Goal: Task Accomplishment & Management: Complete application form

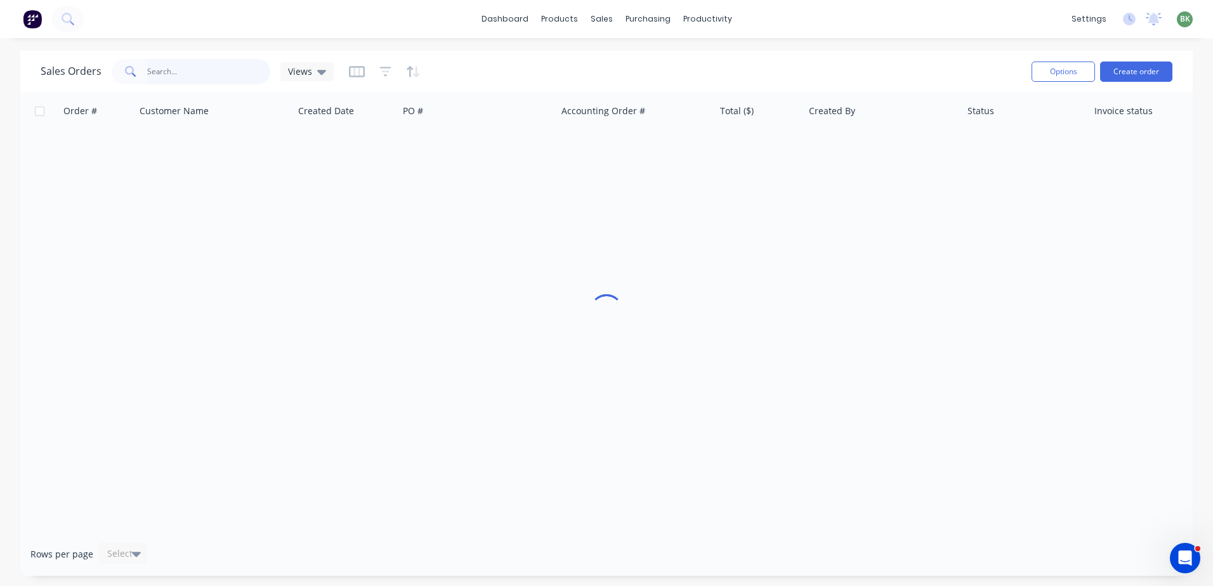
click at [211, 65] on input "text" at bounding box center [209, 71] width 124 height 25
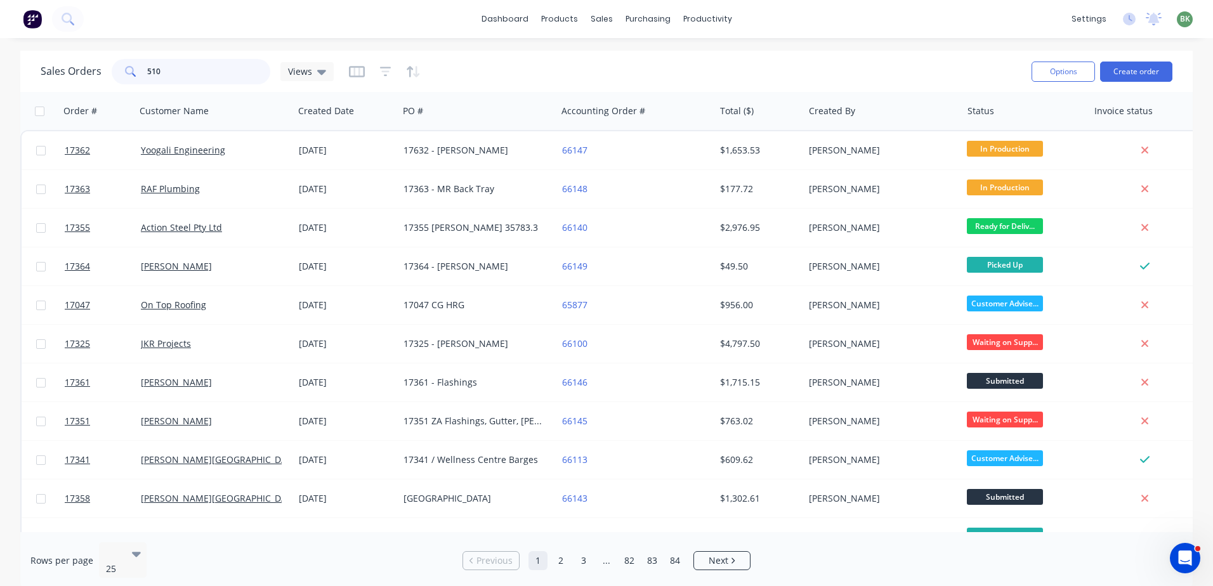
type input "510"
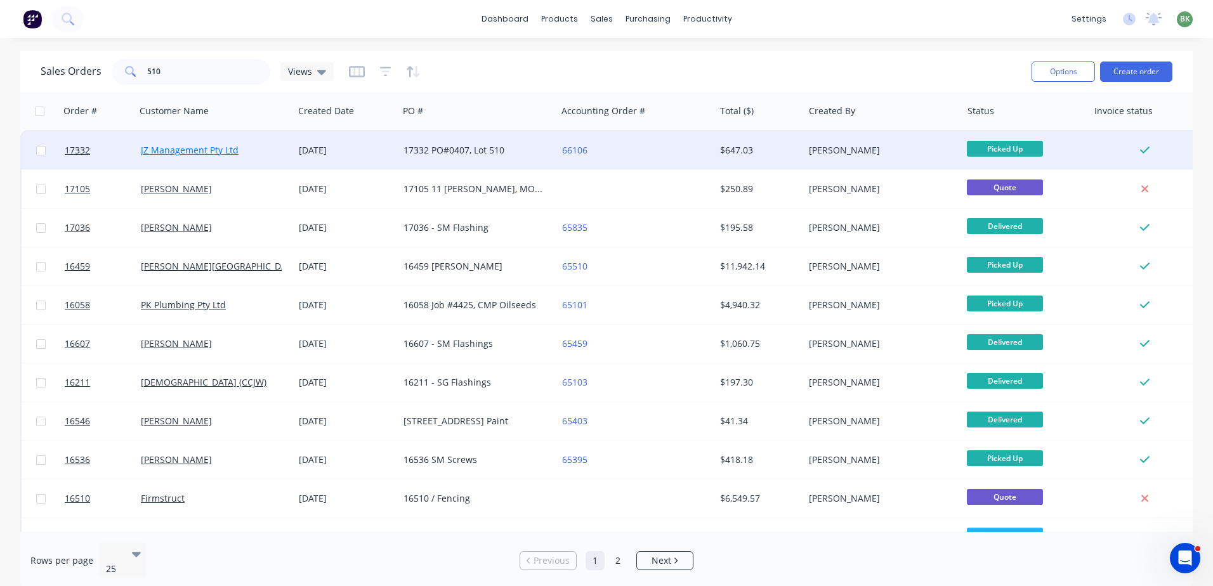
click at [187, 150] on link "JZ Management Pty Ltd" at bounding box center [190, 150] width 98 height 12
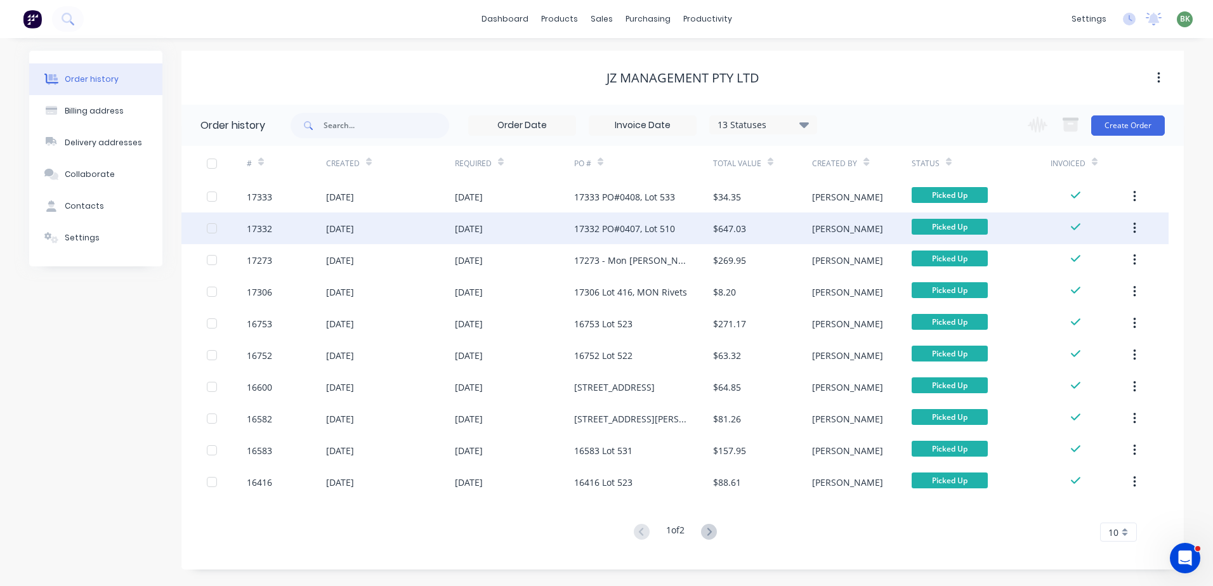
click at [380, 224] on div "[DATE]" at bounding box center [390, 229] width 129 height 32
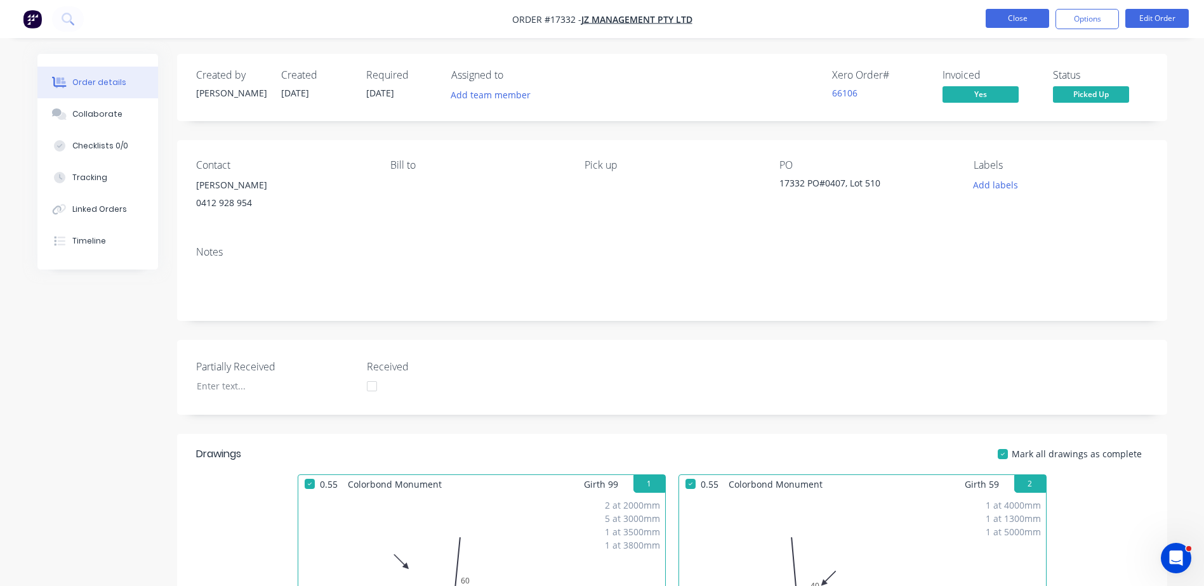
click at [1019, 18] on button "Close" at bounding box center [1016, 18] width 63 height 19
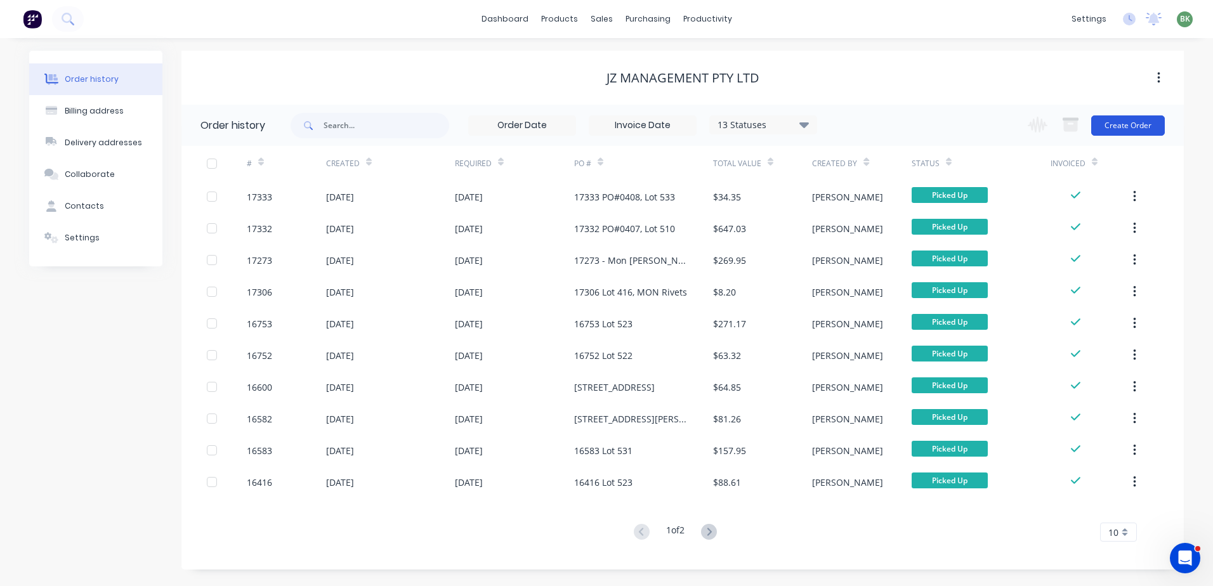
click at [1141, 122] on button "Create Order" at bounding box center [1128, 125] width 74 height 20
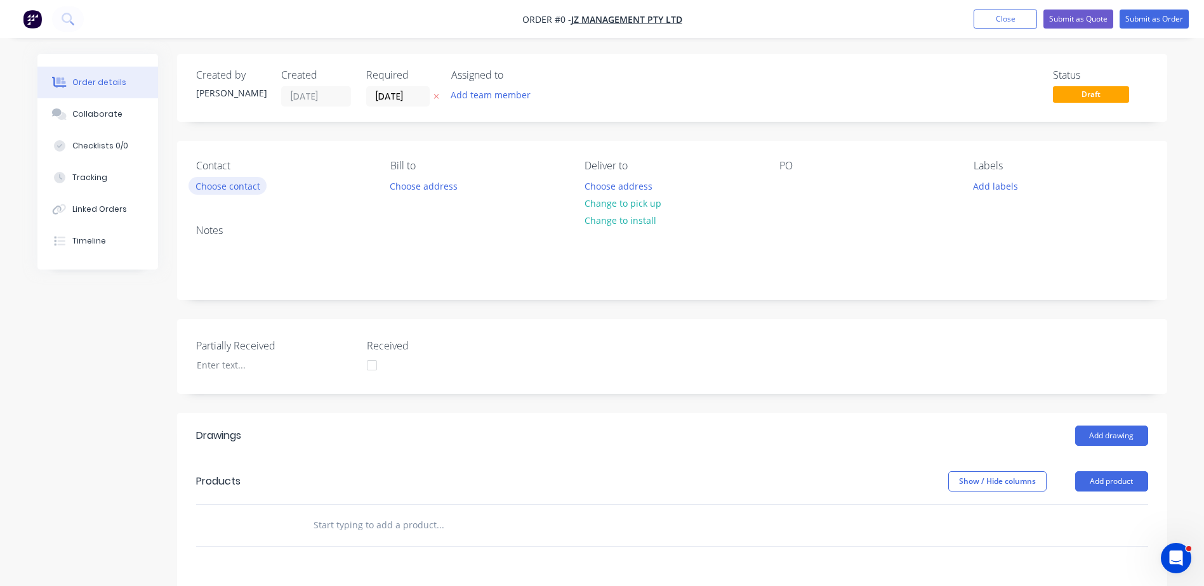
click at [222, 189] on button "Choose contact" at bounding box center [227, 185] width 78 height 17
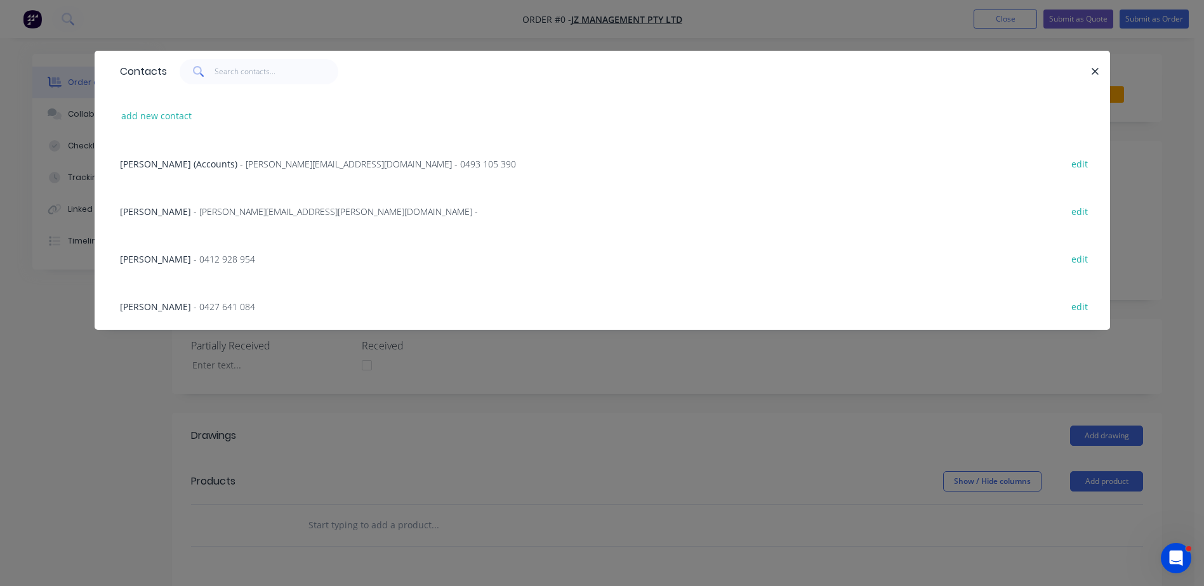
click at [194, 254] on span "- 0412 928 954" at bounding box center [225, 259] width 62 height 12
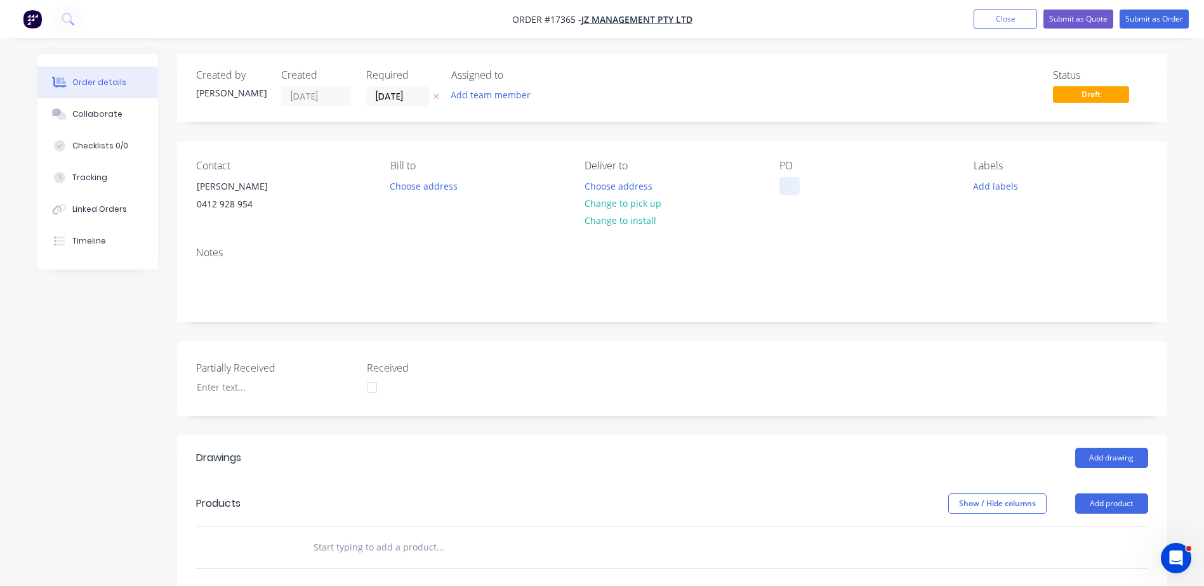
drag, startPoint x: 787, startPoint y: 181, endPoint x: 803, endPoint y: 181, distance: 16.5
click at [788, 181] on div at bounding box center [789, 186] width 20 height 18
click at [809, 185] on div "17" at bounding box center [794, 186] width 30 height 18
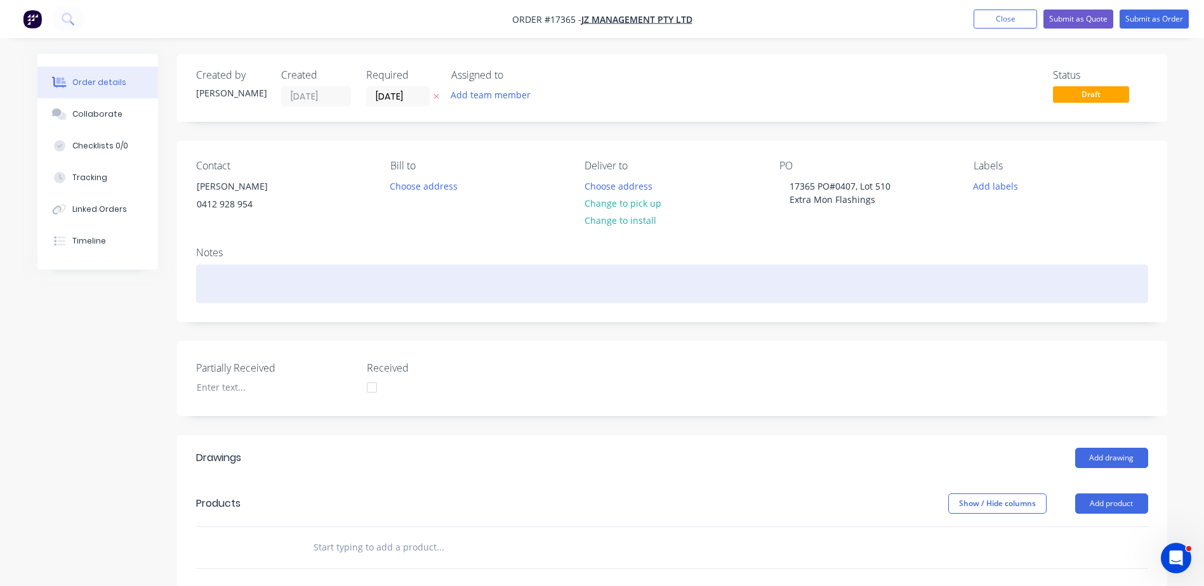
click at [287, 277] on div at bounding box center [672, 284] width 952 height 39
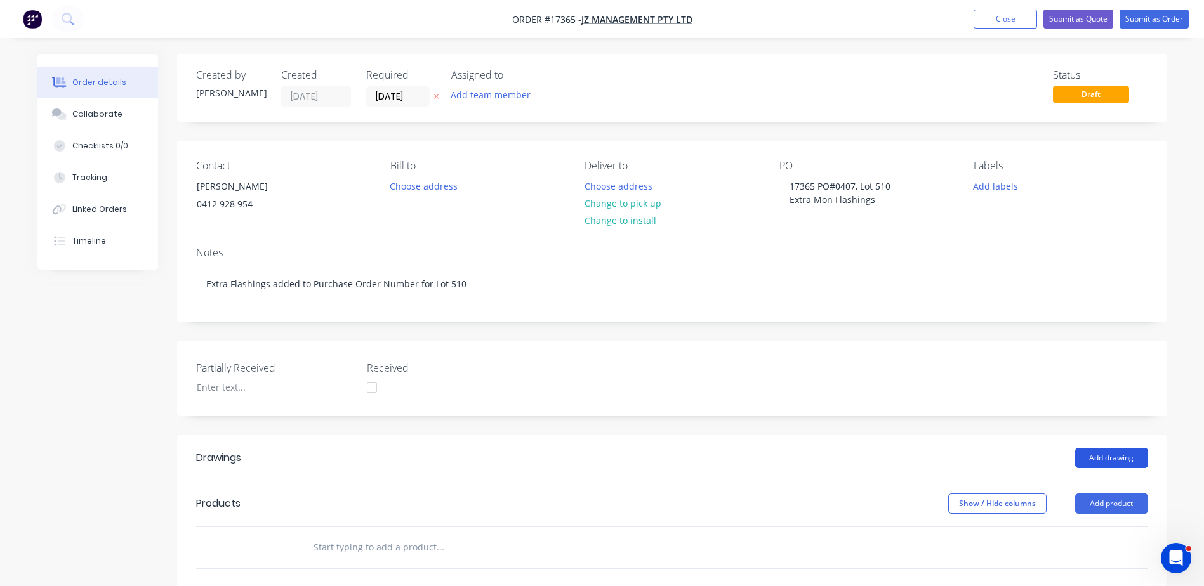
click at [1105, 456] on button "Add drawing" at bounding box center [1111, 458] width 73 height 20
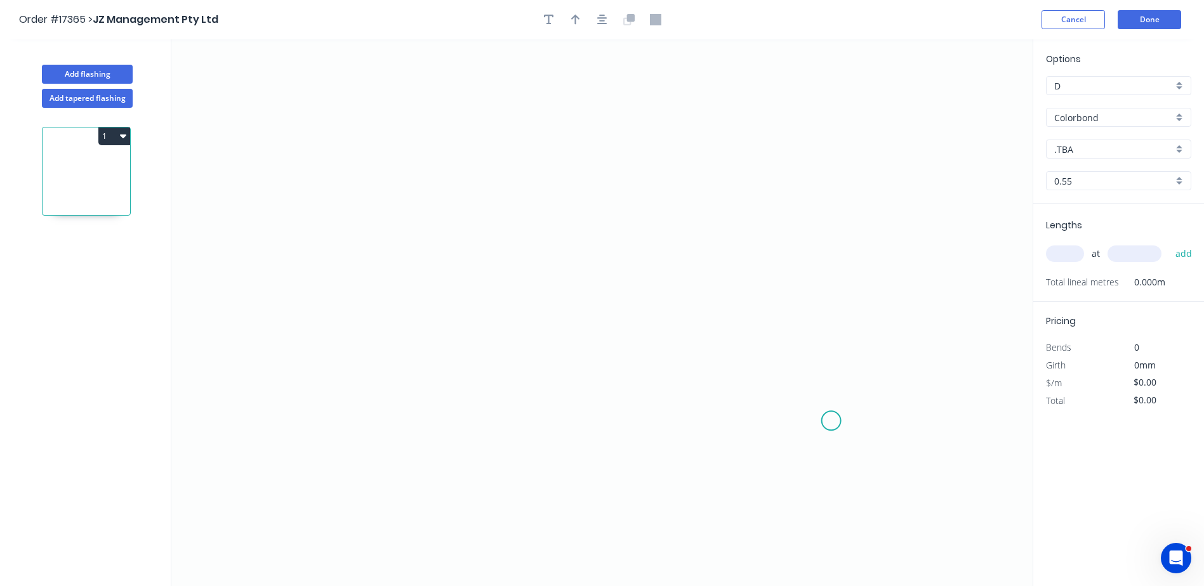
scroll to position [23, 0]
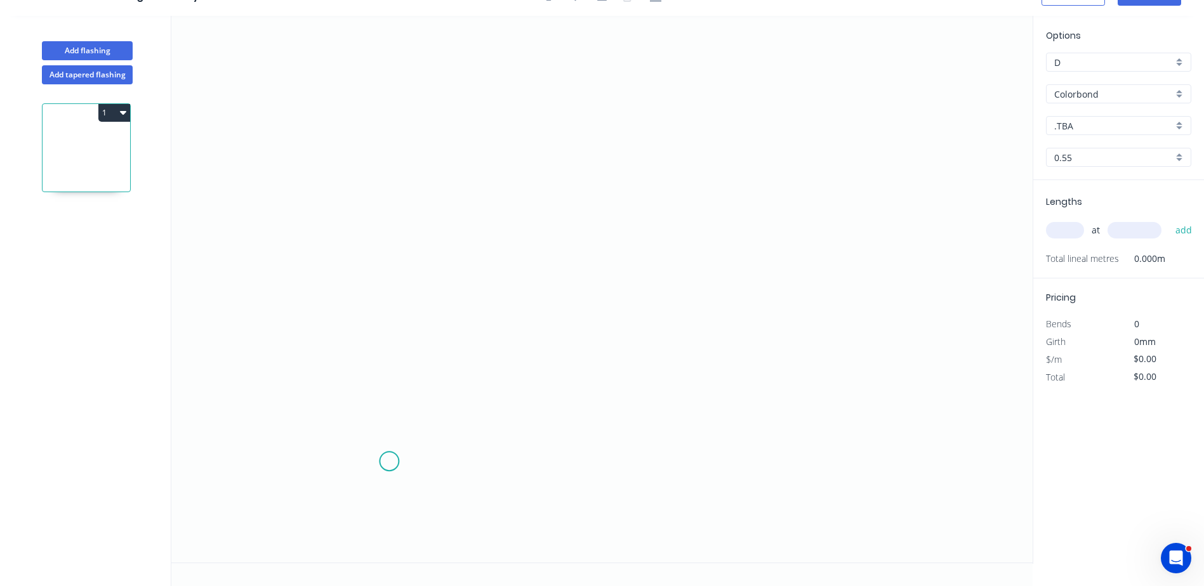
click at [389, 462] on icon "0" at bounding box center [601, 289] width 861 height 547
click at [391, 349] on icon "0" at bounding box center [601, 289] width 861 height 547
click at [629, 336] on icon "0 ?" at bounding box center [601, 289] width 861 height 547
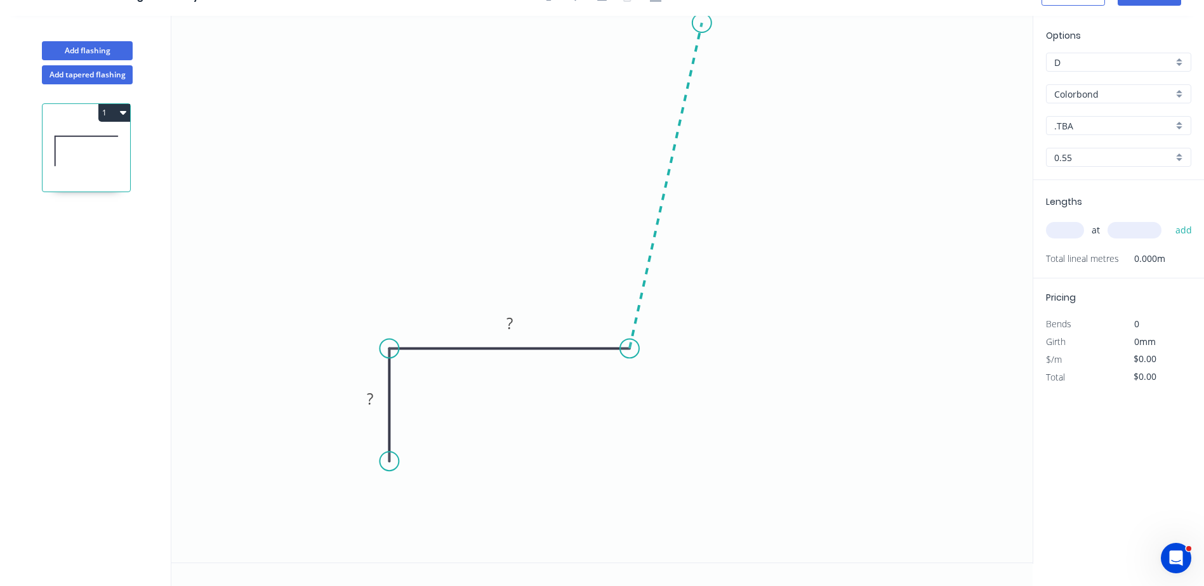
click at [702, 23] on icon "0 ? ?" at bounding box center [601, 289] width 861 height 547
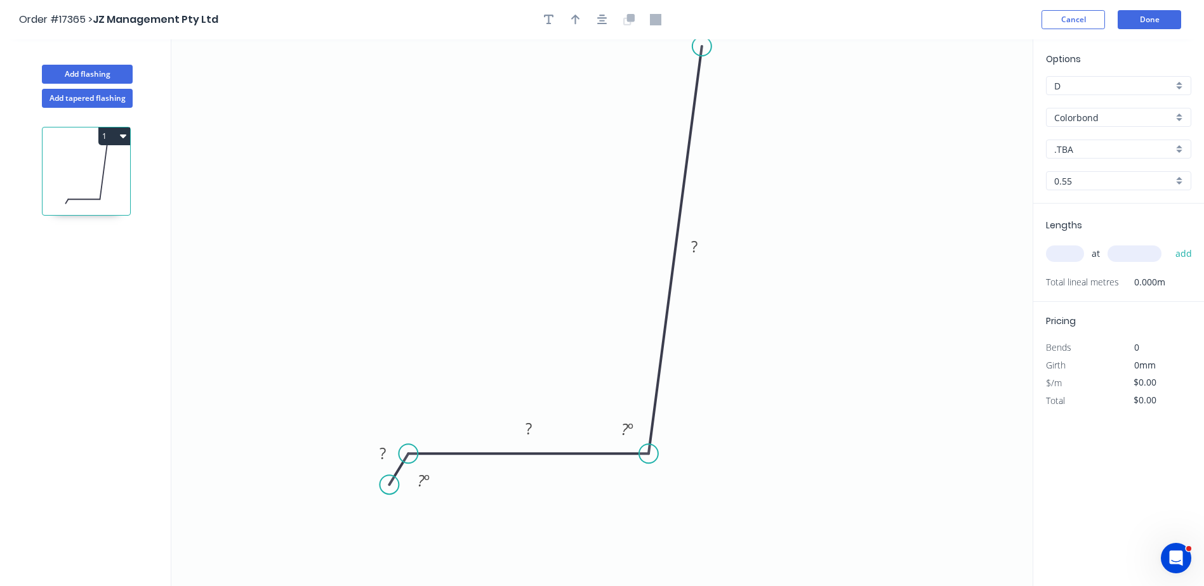
drag, startPoint x: 502, startPoint y: 371, endPoint x: 522, endPoint y: 454, distance: 84.8
click at [522, 454] on icon at bounding box center [528, 454] width 240 height 0
drag, startPoint x: 395, startPoint y: 488, endPoint x: 416, endPoint y: 560, distance: 74.9
click at [416, 560] on circle at bounding box center [416, 559] width 19 height 19
click at [452, 497] on div "Crush & Fold" at bounding box center [479, 499] width 128 height 26
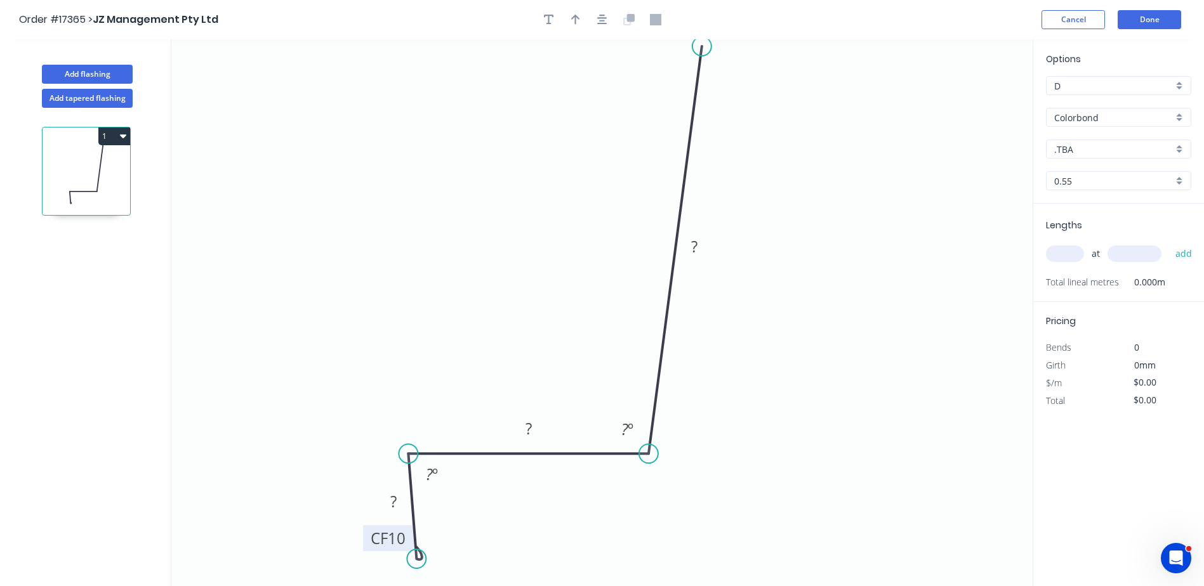
click at [393, 544] on tspan "10" at bounding box center [397, 538] width 18 height 21
click at [397, 501] on tspan "?" at bounding box center [393, 501] width 6 height 21
click at [581, 17] on button "button" at bounding box center [575, 19] width 19 height 19
type input "$14.71"
drag, startPoint x: 968, startPoint y: 99, endPoint x: 418, endPoint y: 161, distance: 553.0
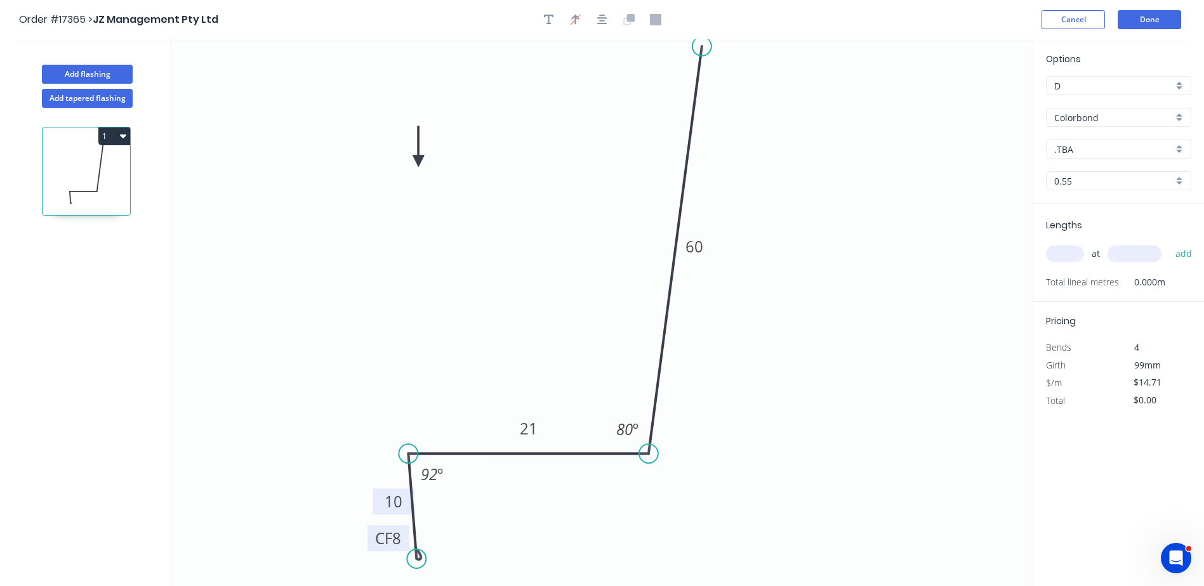
click at [418, 161] on icon at bounding box center [417, 146] width 11 height 41
click at [1183, 151] on div ".TBA" at bounding box center [1118, 149] width 145 height 19
click at [1083, 208] on div "Monument" at bounding box center [1118, 208] width 144 height 22
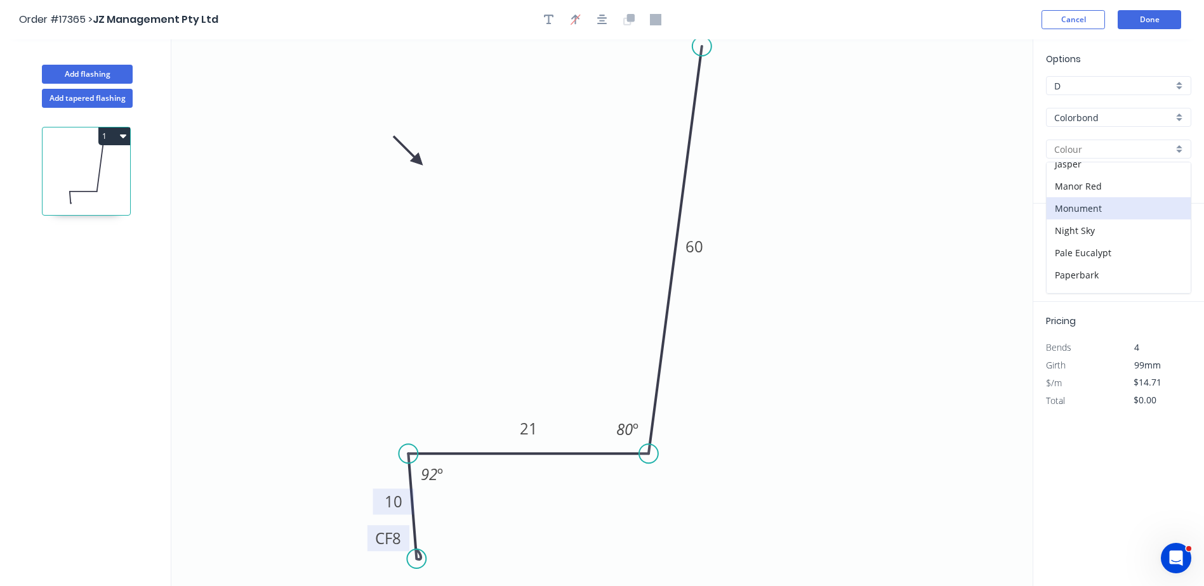
type input "Monument"
click at [1070, 252] on input "text" at bounding box center [1065, 254] width 38 height 16
type input "1"
type input "3900"
click at [1169, 243] on button "add" at bounding box center [1184, 254] width 30 height 22
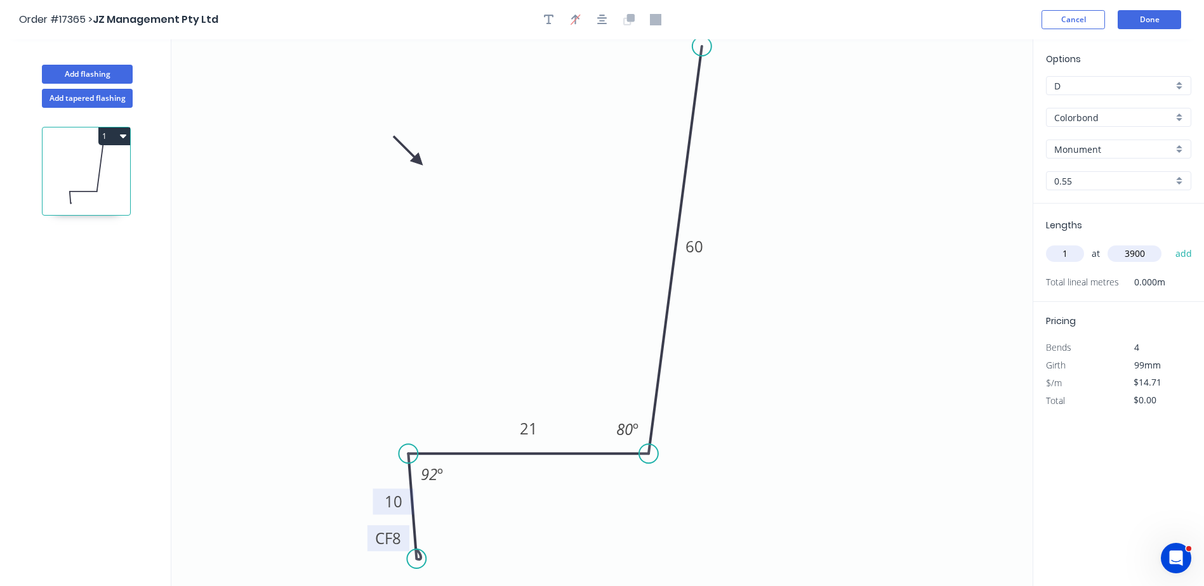
type input "$57.37"
type input "1"
type input "1500"
click at [1169, 243] on button "add" at bounding box center [1184, 254] width 30 height 22
type input "$79.43"
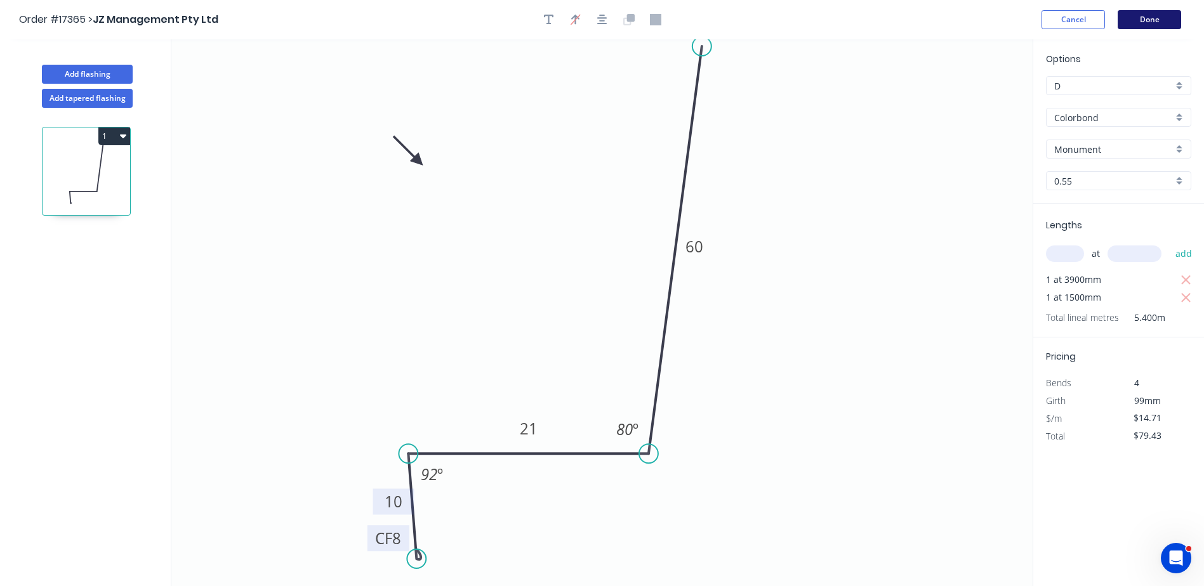
click at [1146, 22] on button "Done" at bounding box center [1148, 19] width 63 height 19
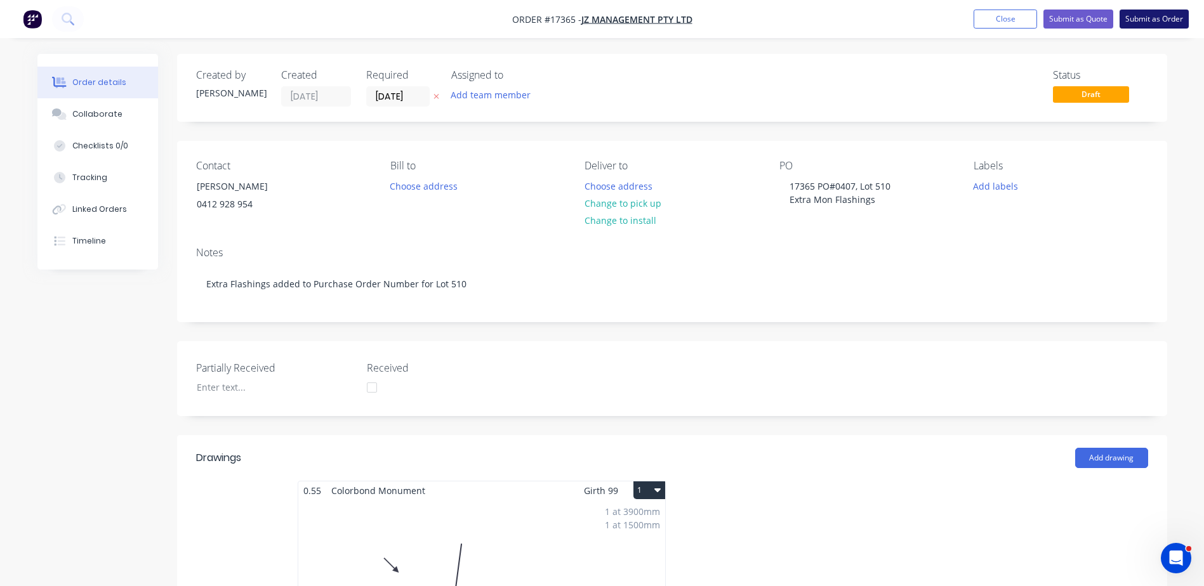
click at [1161, 21] on button "Submit as Order" at bounding box center [1153, 19] width 69 height 19
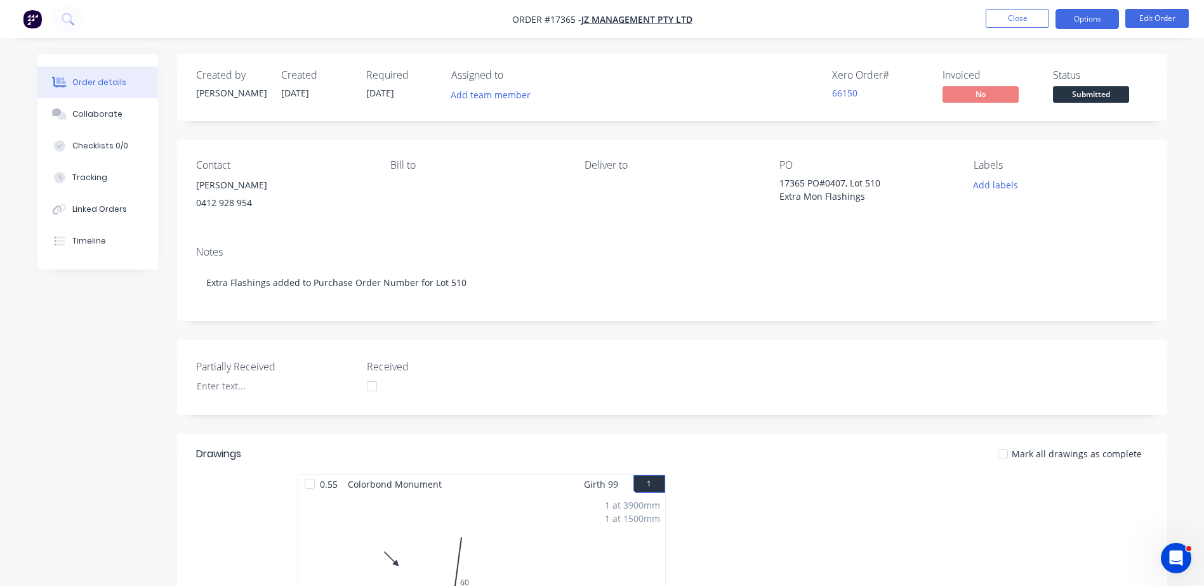
click at [1096, 19] on button "Options" at bounding box center [1086, 19] width 63 height 20
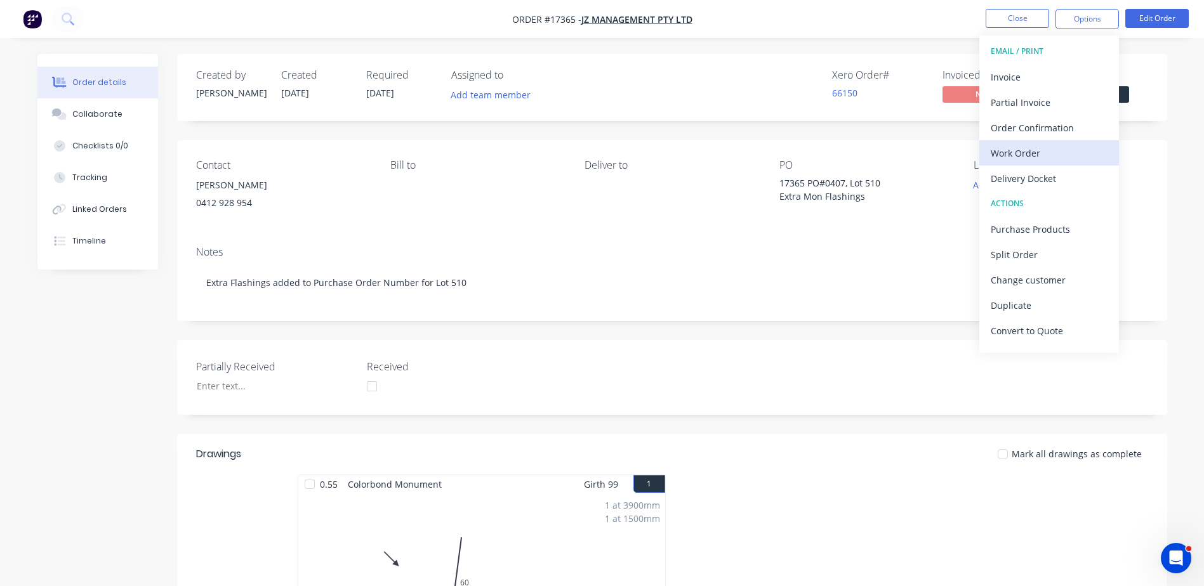
click at [1018, 156] on div "Work Order" at bounding box center [1049, 153] width 117 height 18
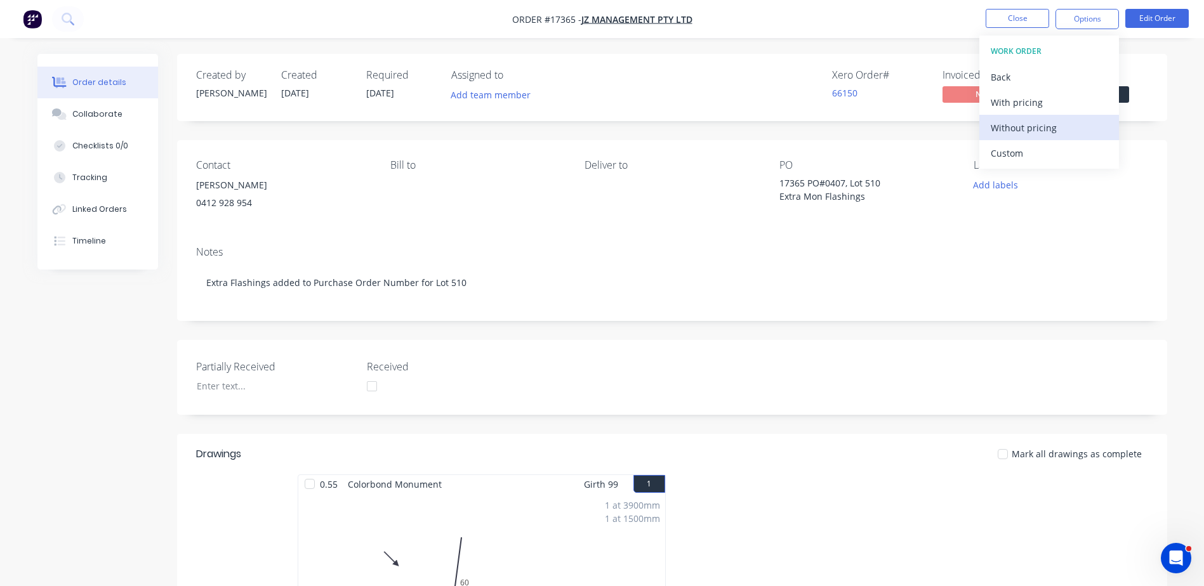
click at [1017, 130] on div "Without pricing" at bounding box center [1049, 128] width 117 height 18
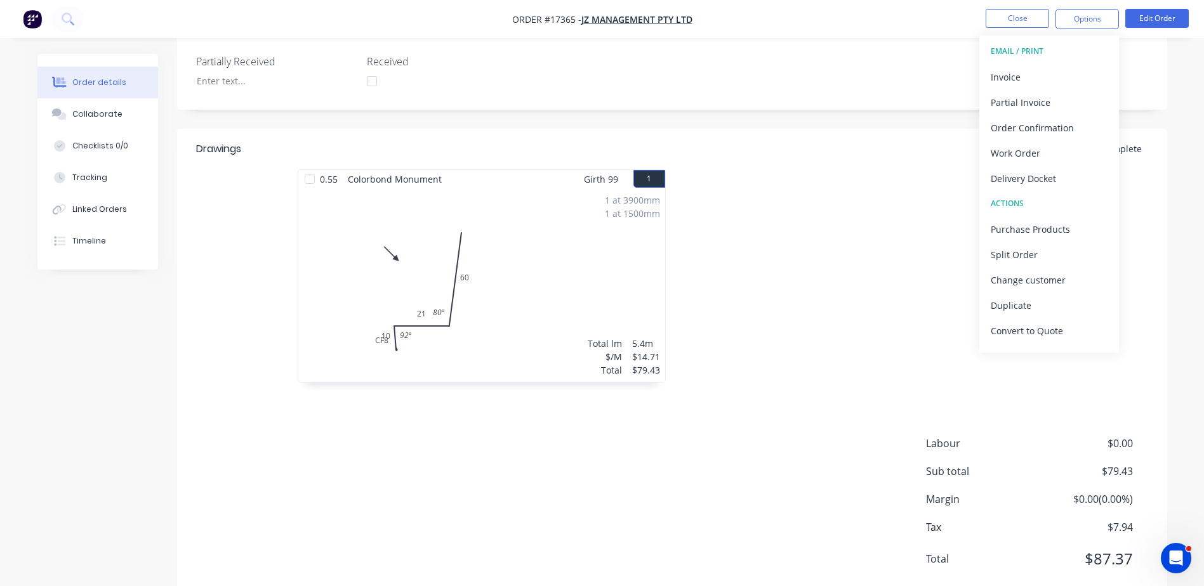
scroll to position [317, 0]
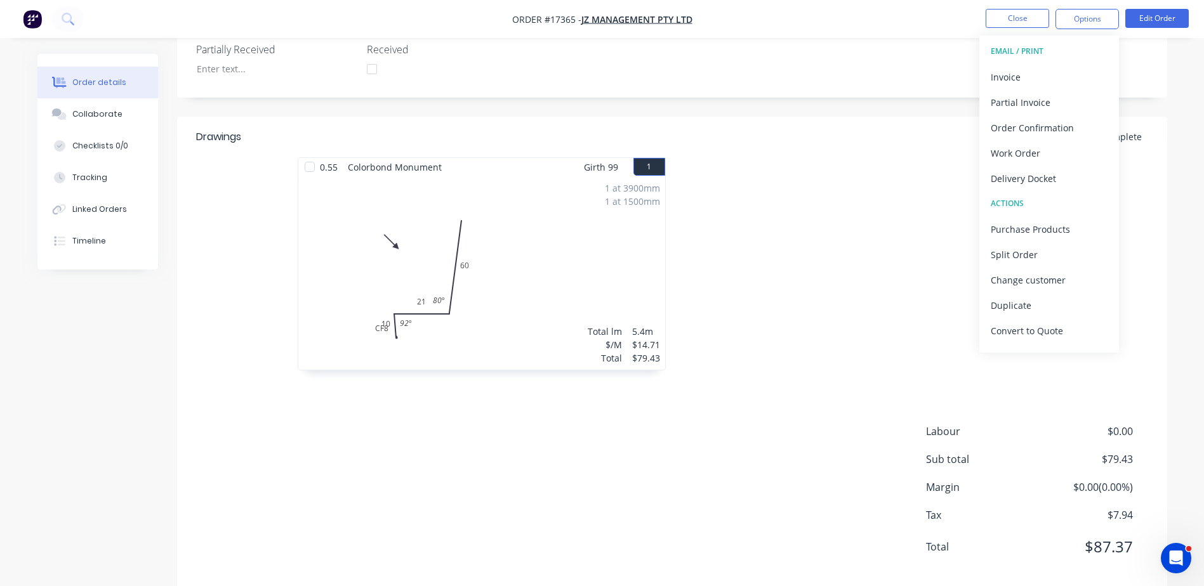
click at [537, 297] on div "1 at 3900mm 1 at 1500mm Total lm $/M Total 5.4m $14.71 $79.43" at bounding box center [481, 273] width 367 height 194
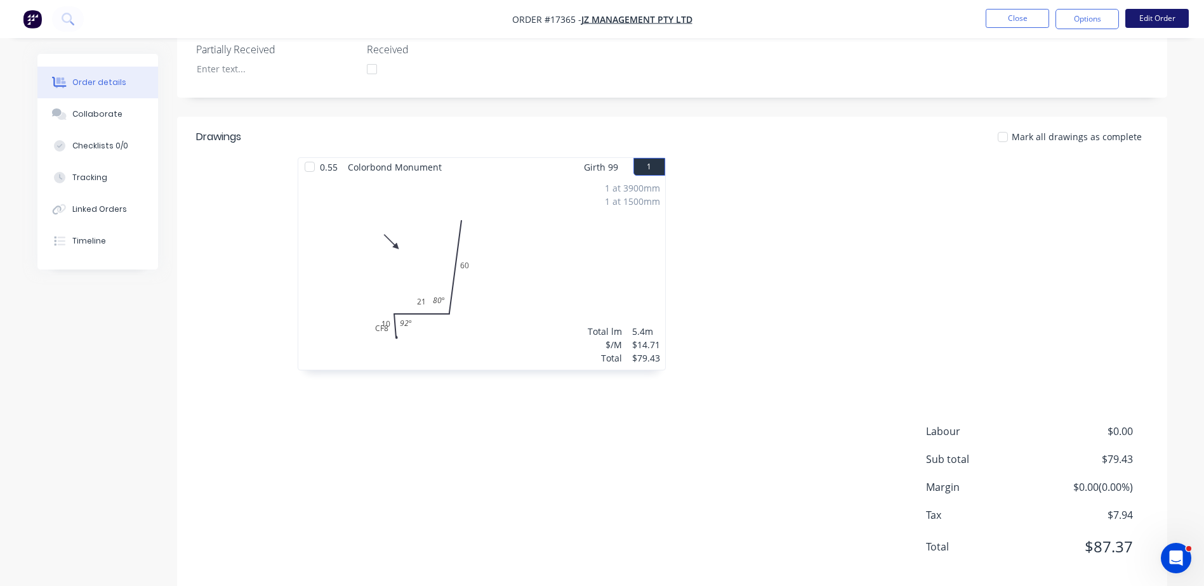
click at [1161, 13] on button "Edit Order" at bounding box center [1156, 18] width 63 height 19
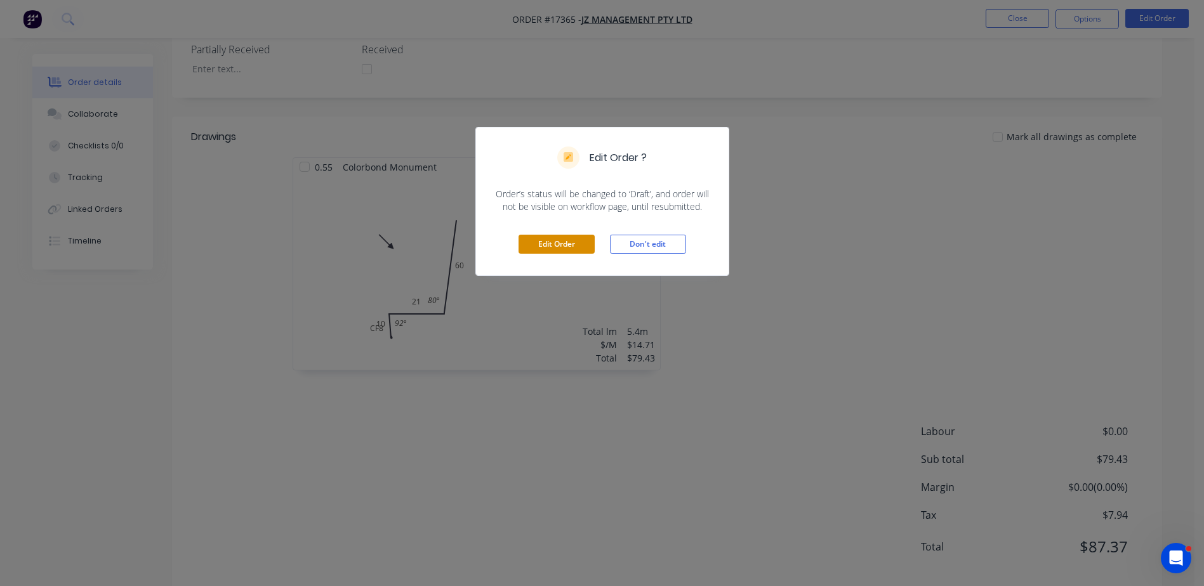
click at [555, 244] on button "Edit Order" at bounding box center [556, 244] width 76 height 19
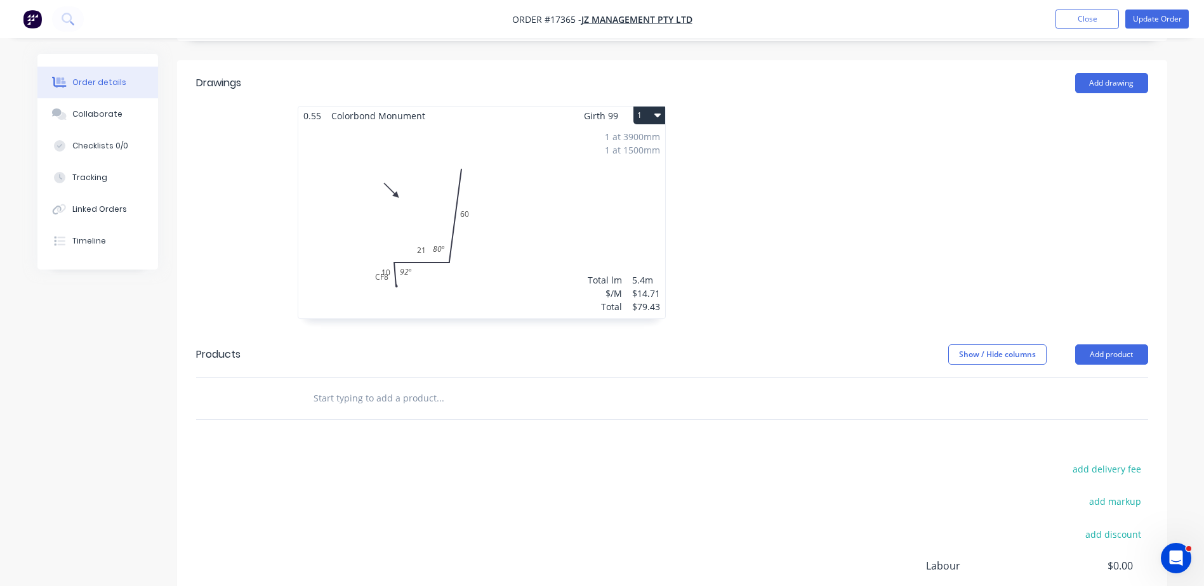
scroll to position [508, 0]
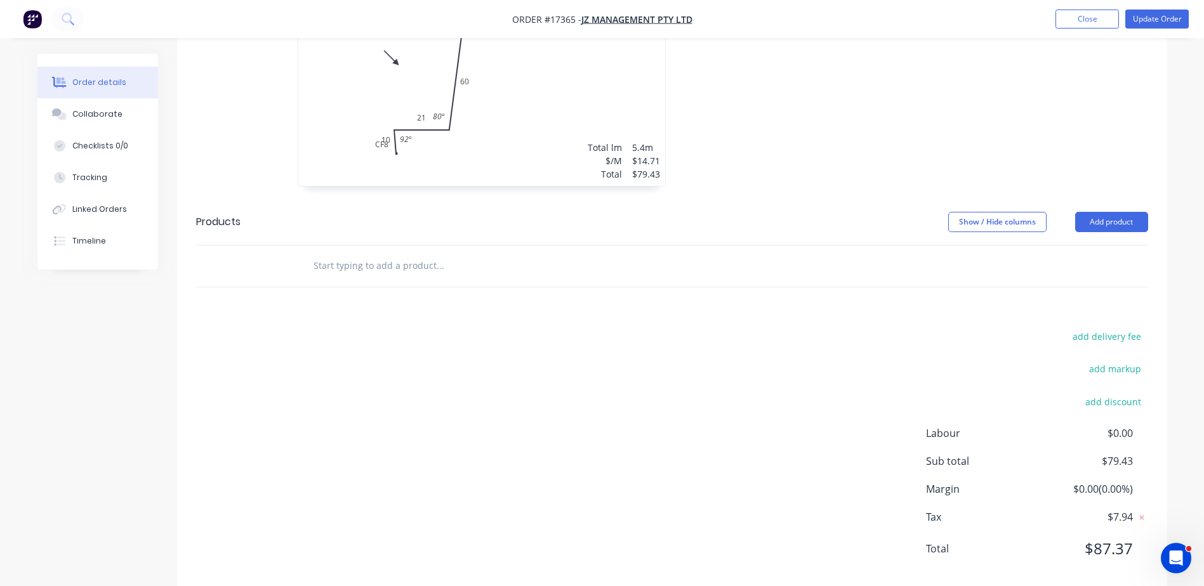
click at [382, 143] on div "1 at 3900mm 1 at 1500mm Total lm $/M Total 5.4m $14.71 $79.43" at bounding box center [481, 89] width 367 height 194
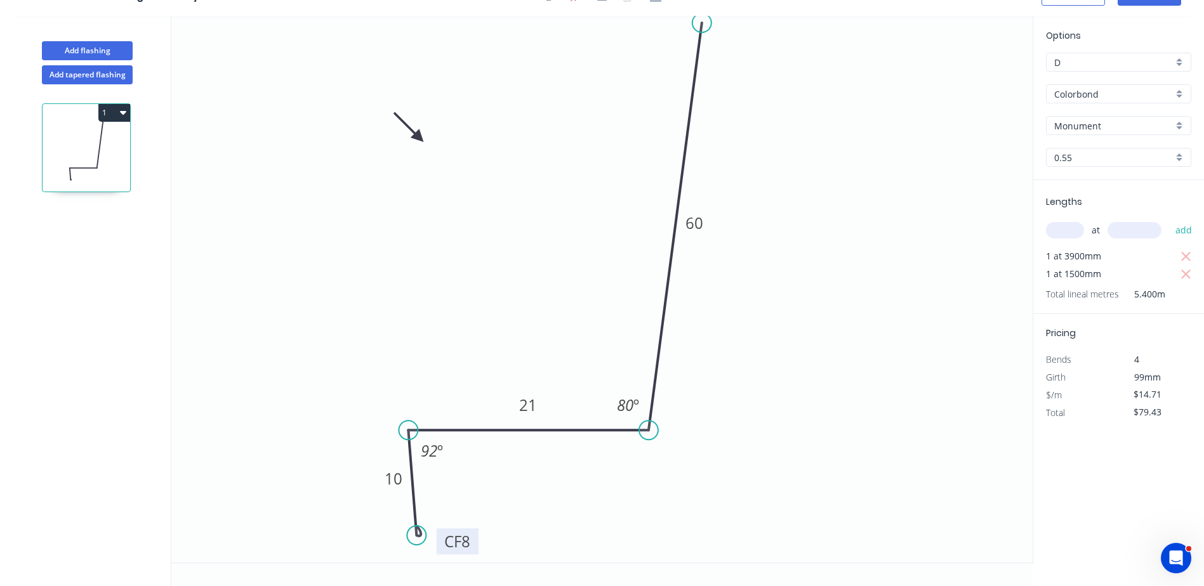
drag, startPoint x: 407, startPoint y: 518, endPoint x: 477, endPoint y: 545, distance: 74.1
click at [477, 545] on rect at bounding box center [458, 542] width 42 height 26
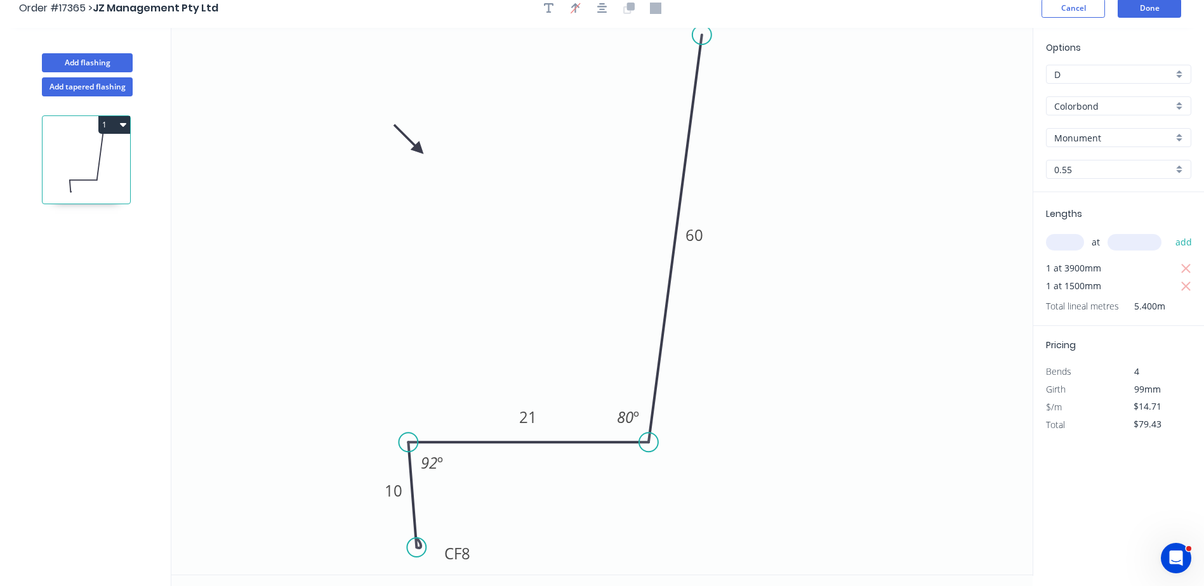
scroll to position [0, 0]
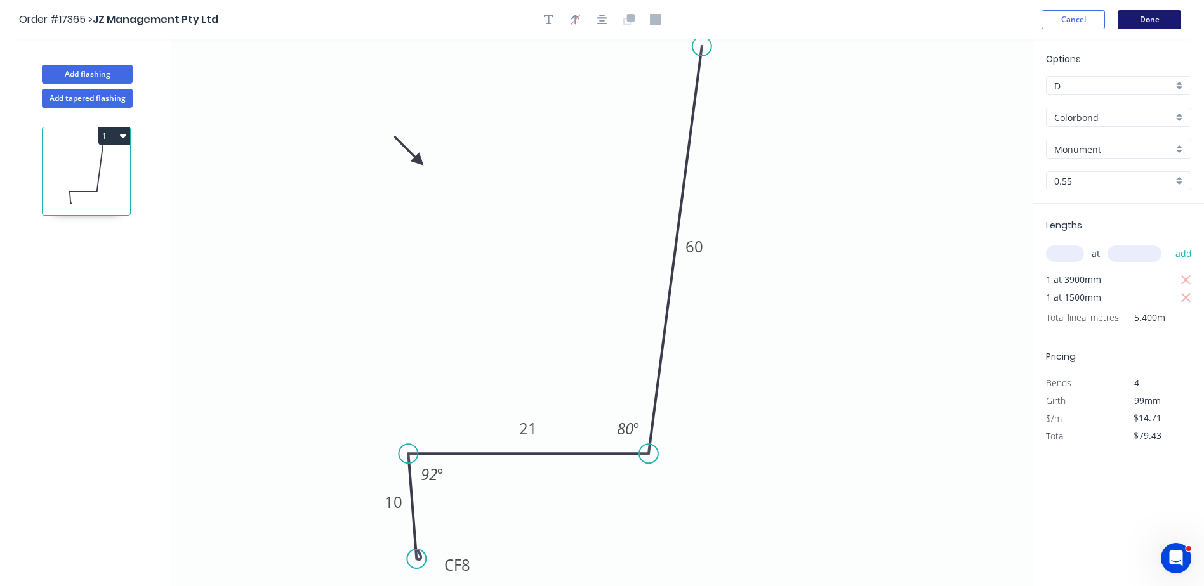
click at [1137, 20] on button "Done" at bounding box center [1148, 19] width 63 height 19
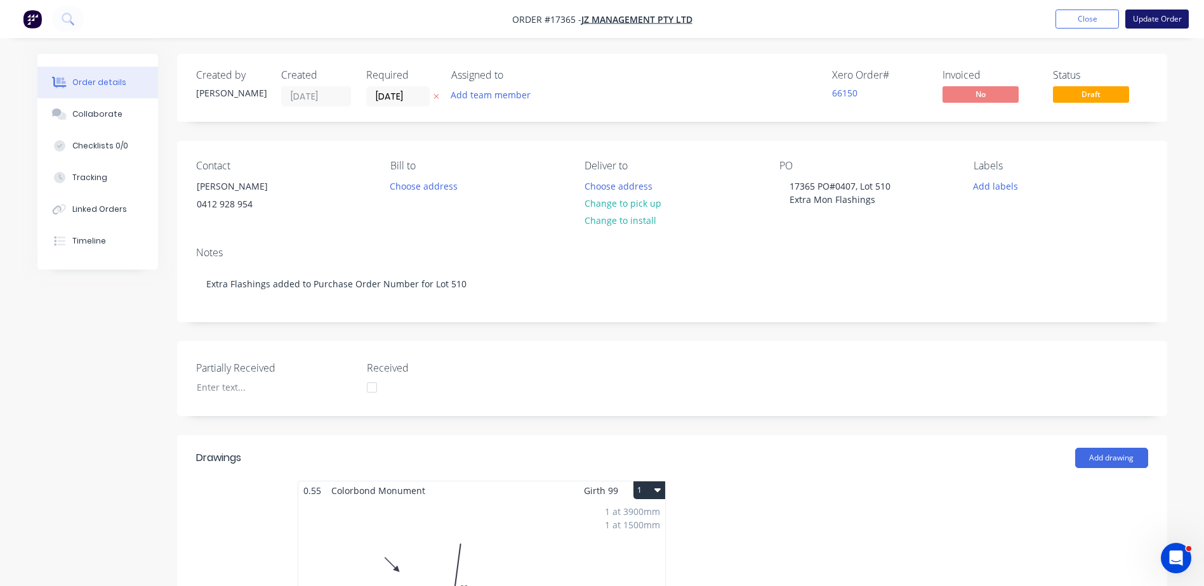
click at [1146, 20] on button "Update Order" at bounding box center [1156, 19] width 63 height 19
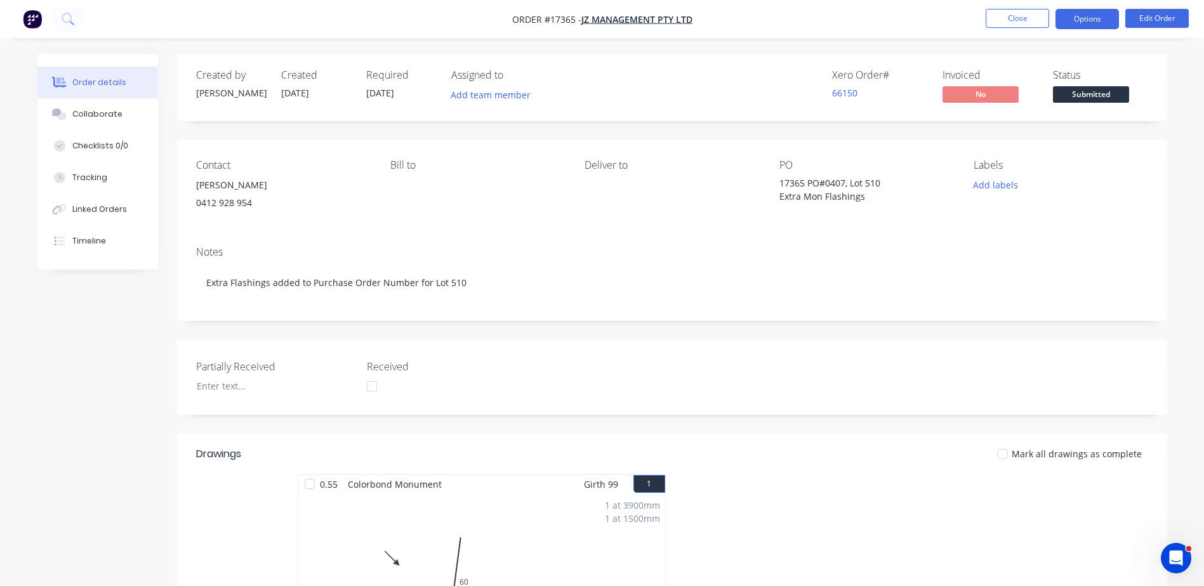
click at [1083, 18] on button "Options" at bounding box center [1086, 19] width 63 height 20
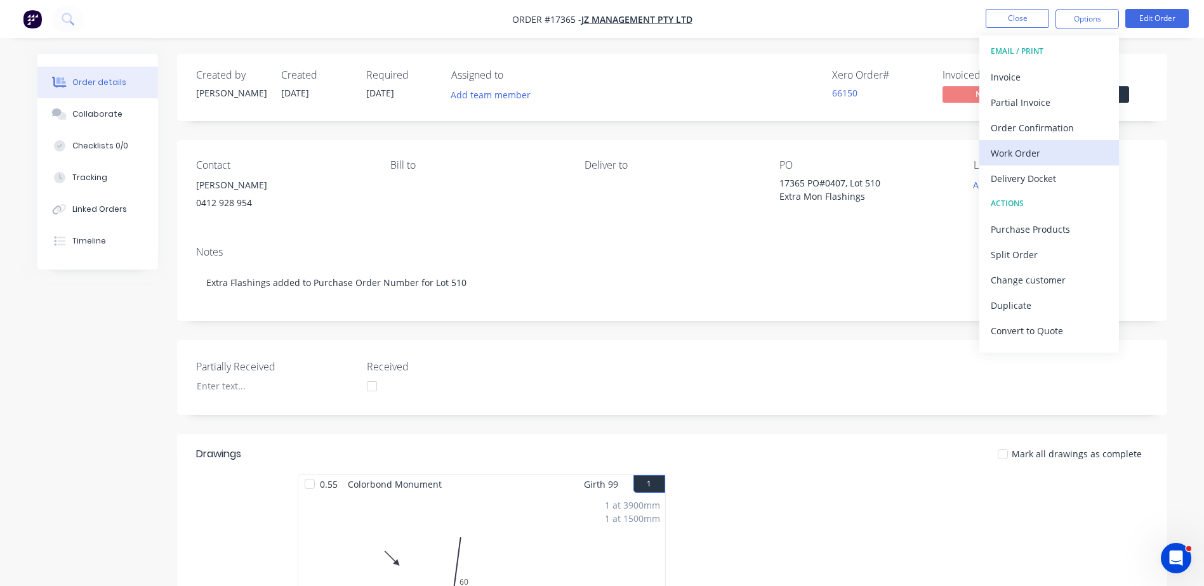
click at [1018, 152] on div "Work Order" at bounding box center [1049, 153] width 117 height 18
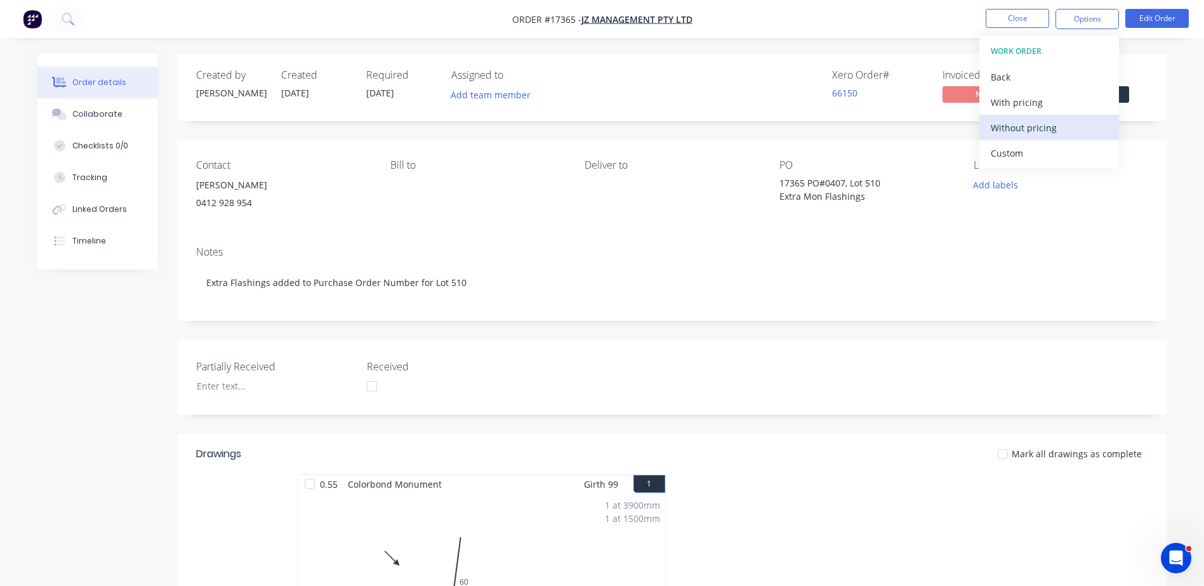
drag, startPoint x: 1018, startPoint y: 152, endPoint x: 1020, endPoint y: 131, distance: 21.7
click at [1020, 131] on div "WORK ORDER Back With pricing Without pricing Custom" at bounding box center [1049, 102] width 140 height 133
click at [1020, 129] on div "Without pricing" at bounding box center [1049, 128] width 117 height 18
